Goal: Information Seeking & Learning: Learn about a topic

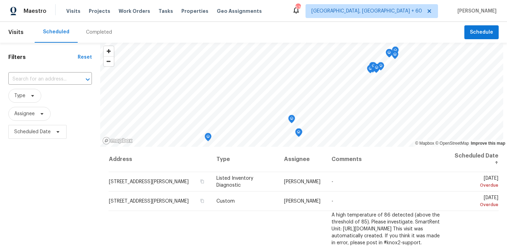
click at [97, 36] on div "Completed" at bounding box center [99, 32] width 43 height 21
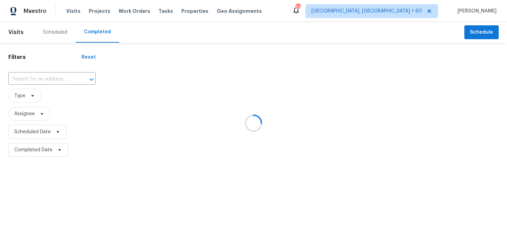
click at [44, 79] on div at bounding box center [253, 123] width 507 height 246
click at [37, 80] on div at bounding box center [253, 123] width 507 height 246
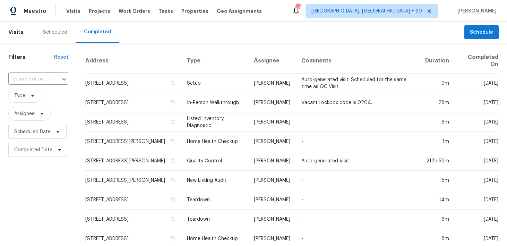
click at [37, 81] on input "text" at bounding box center [28, 79] width 41 height 11
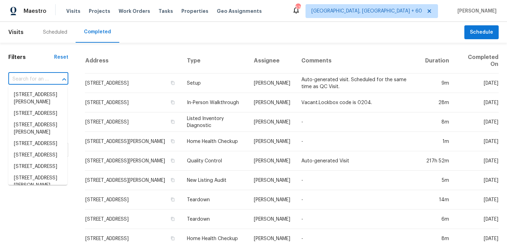
paste input "[STREET_ADDRESS]"
type input "[STREET_ADDRESS]"
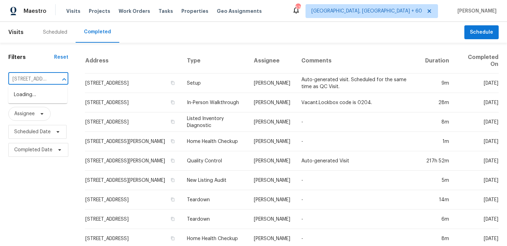
scroll to position [0, 60]
click at [36, 101] on li "[STREET_ADDRESS]" at bounding box center [37, 94] width 59 height 11
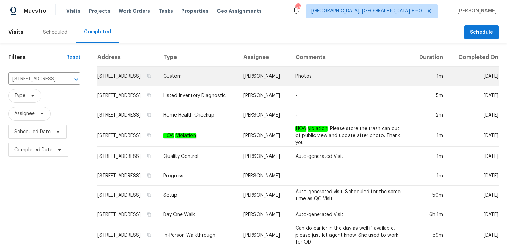
click at [204, 84] on td "Custom" at bounding box center [198, 76] width 81 height 19
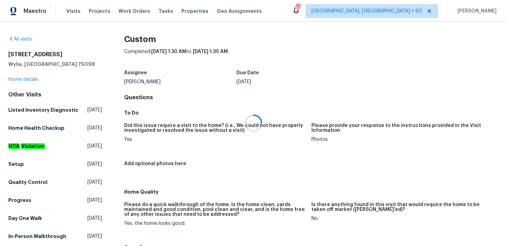
click at [18, 82] on div at bounding box center [253, 123] width 507 height 246
click at [17, 80] on div at bounding box center [253, 123] width 507 height 246
click at [10, 80] on div at bounding box center [253, 123] width 507 height 246
click at [16, 79] on link "Home details" at bounding box center [23, 79] width 30 height 5
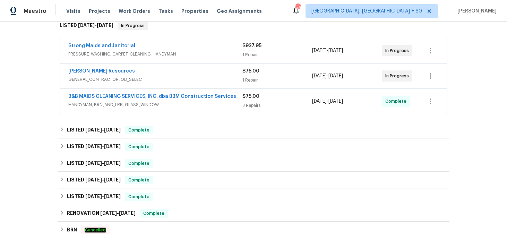
scroll to position [98, 0]
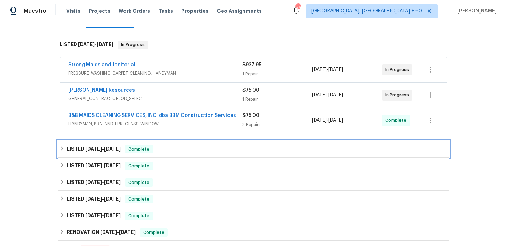
click at [167, 151] on div "LISTED [DATE] - [DATE] Complete" at bounding box center [254, 149] width 388 height 8
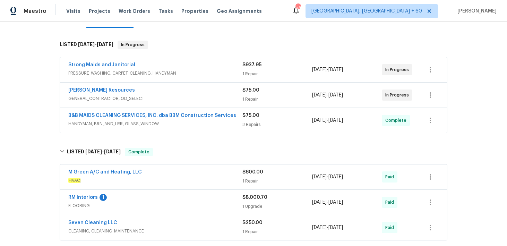
click at [248, 174] on span "$600.00" at bounding box center [253, 172] width 21 height 5
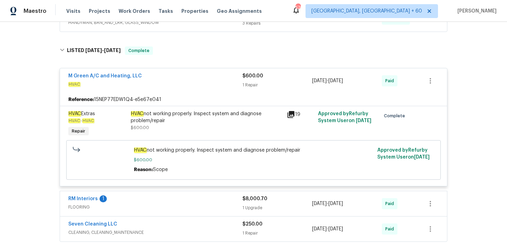
scroll to position [204, 0]
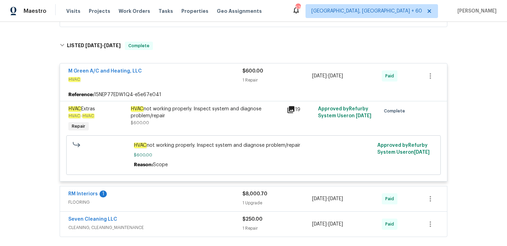
click at [243, 199] on div "$8,000.70 1 Upgrade" at bounding box center [278, 199] width 70 height 17
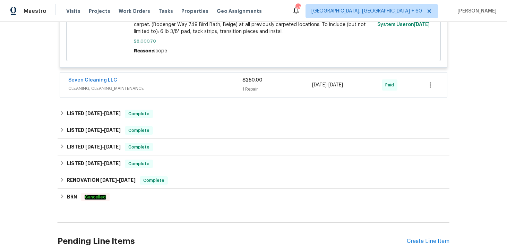
scroll to position [482, 0]
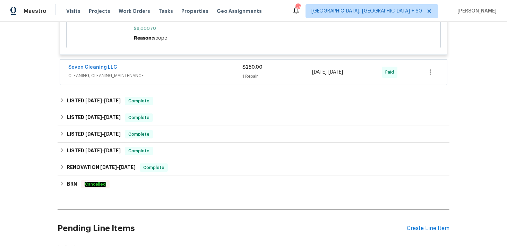
click at [249, 78] on div "1 Repair" at bounding box center [278, 76] width 70 height 7
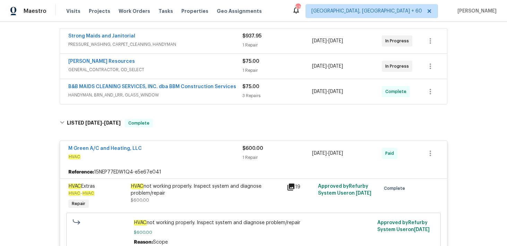
scroll to position [91, 0]
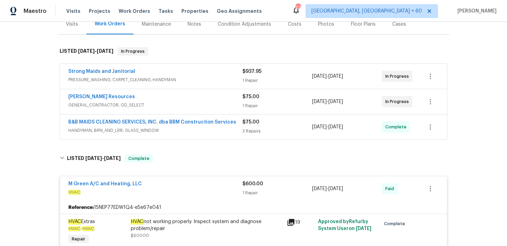
click at [253, 126] on div "$75.00 3 Repairs" at bounding box center [278, 127] width 70 height 17
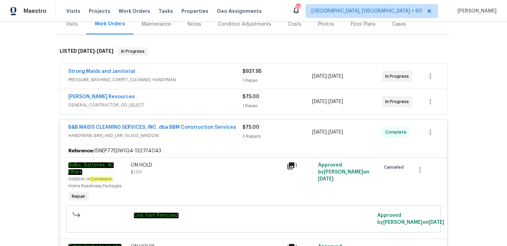
click at [249, 102] on div "1 Repair" at bounding box center [278, 105] width 70 height 7
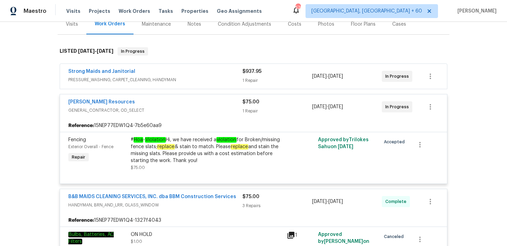
click at [250, 82] on div "1 Repair" at bounding box center [278, 80] width 70 height 7
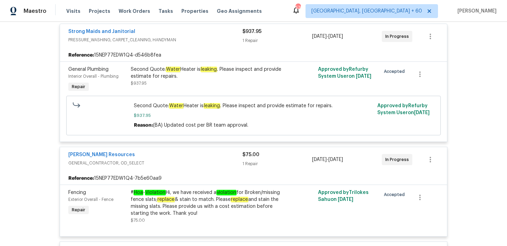
scroll to position [0, 0]
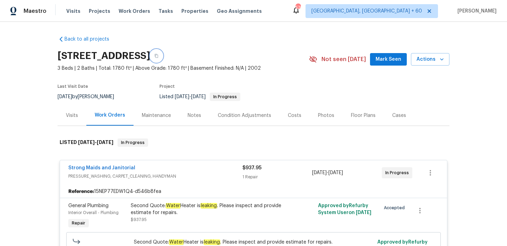
click at [163, 52] on button "button" at bounding box center [156, 56] width 12 height 12
